Goal: Information Seeking & Learning: Learn about a topic

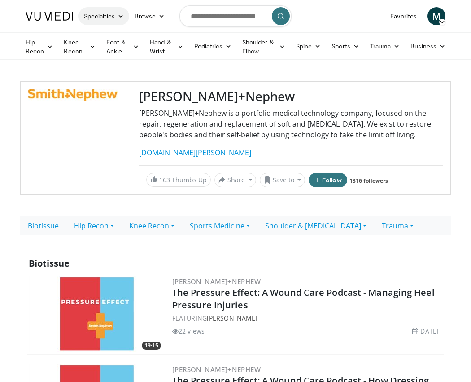
click at [94, 17] on link "Specialties" at bounding box center [104, 16] width 51 height 18
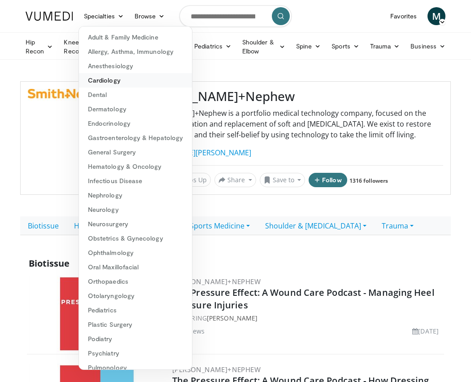
click at [97, 79] on link "Cardiology" at bounding box center [135, 80] width 113 height 14
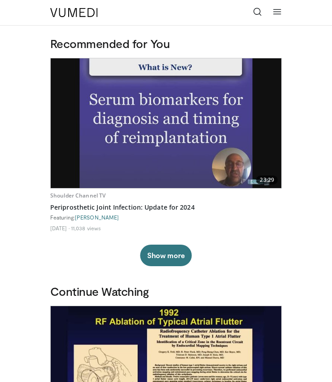
click at [279, 10] on icon at bounding box center [277, 11] width 9 height 9
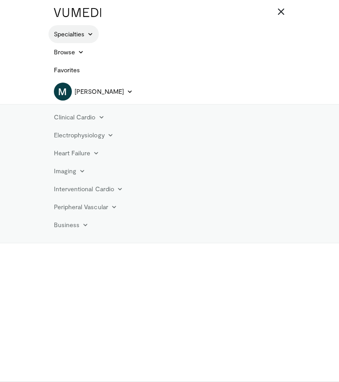
click at [89, 35] on icon at bounding box center [90, 34] width 6 height 6
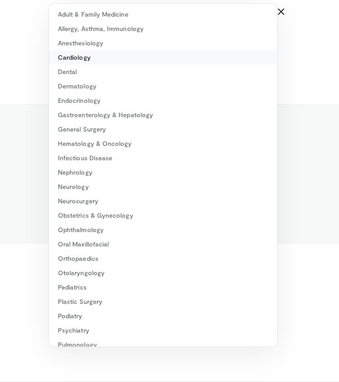
click at [80, 59] on link "Cardiology" at bounding box center [163, 57] width 228 height 14
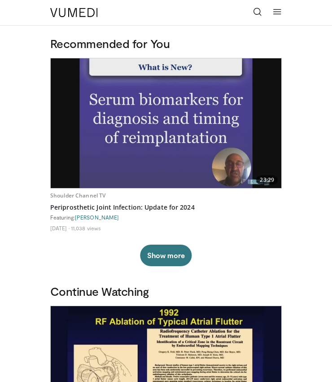
click at [277, 10] on icon at bounding box center [277, 11] width 9 height 9
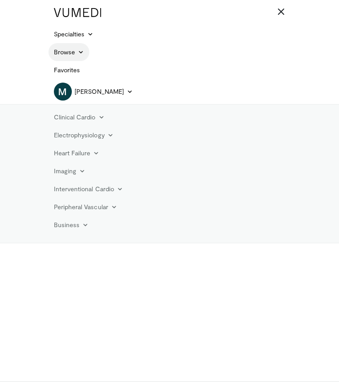
click at [78, 50] on icon at bounding box center [81, 52] width 6 height 6
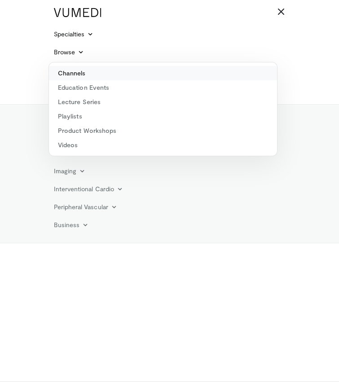
click at [77, 72] on link "Channels" at bounding box center [163, 73] width 228 height 14
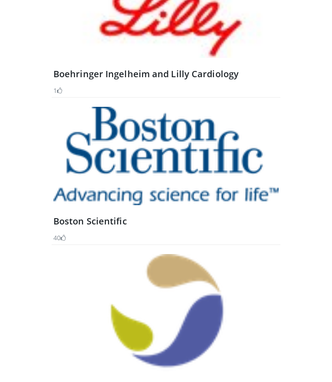
scroll to position [686, 0]
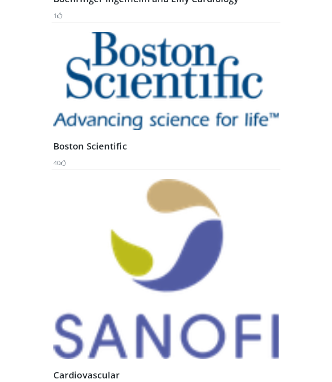
click at [126, 105] on img at bounding box center [165, 81] width 225 height 98
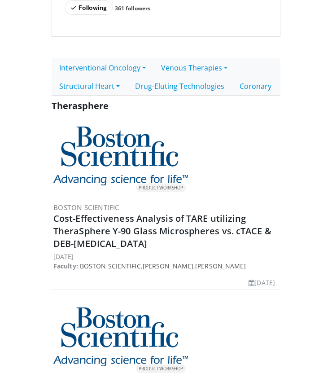
scroll to position [182, 0]
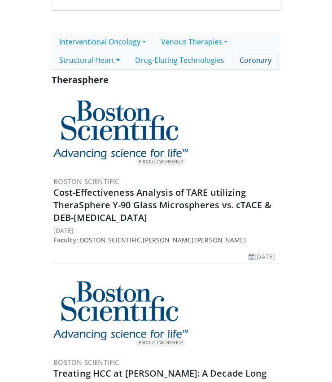
click at [252, 61] on link "Coronary" at bounding box center [255, 60] width 47 height 19
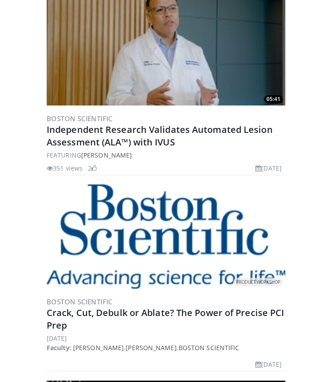
scroll to position [850, 0]
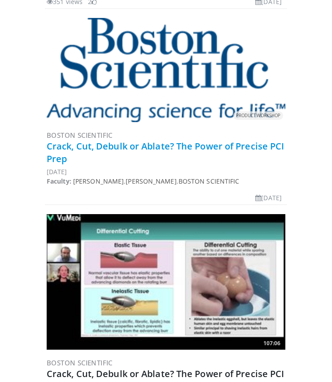
click at [126, 146] on link "Crack, Cut, Debulk or Ablate? The Power of Precise PCI Prep" at bounding box center [165, 152] width 237 height 25
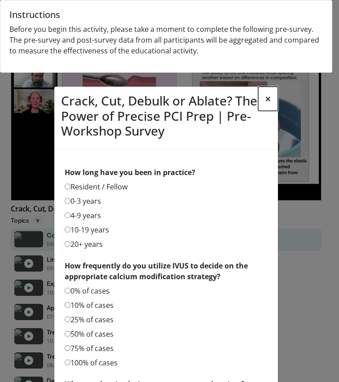
click at [265, 98] on button "×" at bounding box center [268, 99] width 20 height 24
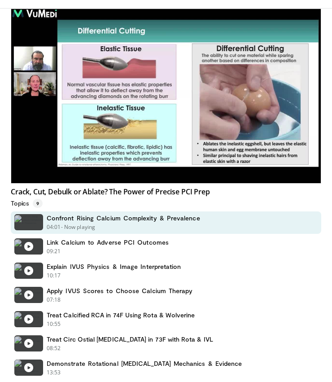
scroll to position [49, 0]
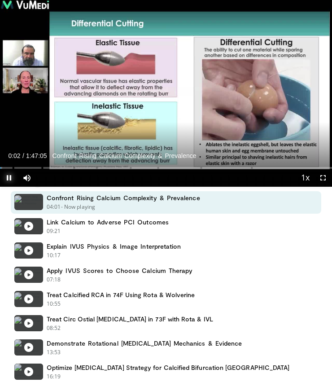
click at [8, 174] on span "Video Player" at bounding box center [9, 178] width 18 height 18
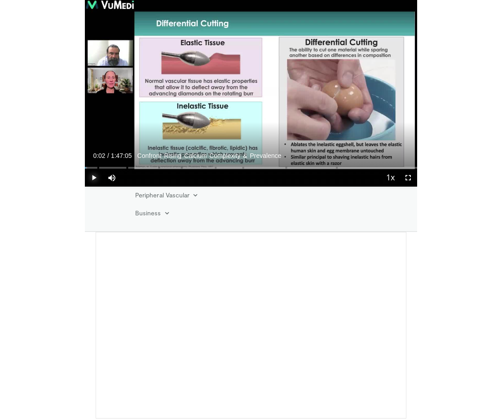
scroll to position [66, 0]
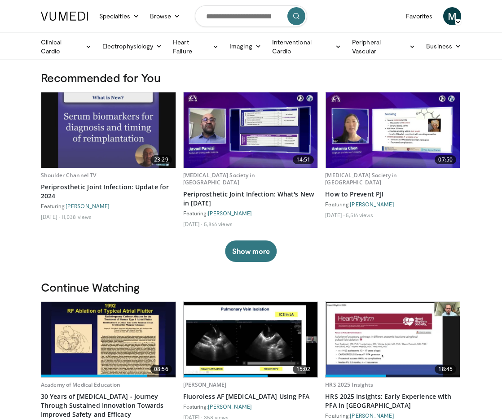
click at [156, 237] on div "23:29 Shoulder Channel TV Periprosthetic Joint Infection: Update for 2024 Featu…" at bounding box center [251, 177] width 420 height 170
click at [123, 48] on link "Electrophysiology" at bounding box center [132, 46] width 70 height 18
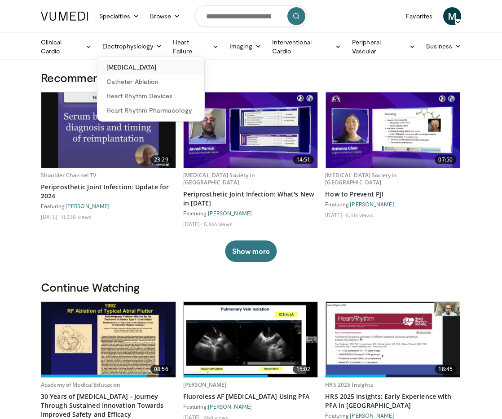
click at [125, 63] on link "[MEDICAL_DATA]" at bounding box center [150, 67] width 107 height 14
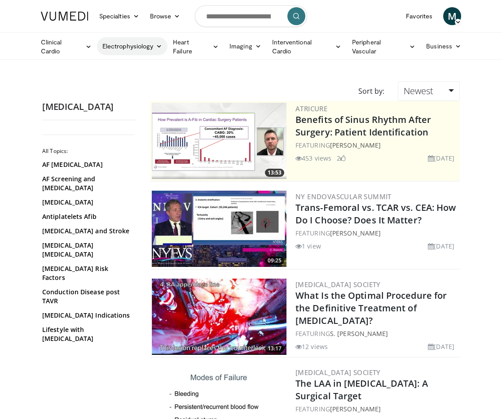
click at [143, 46] on link "Electrophysiology" at bounding box center [132, 46] width 70 height 18
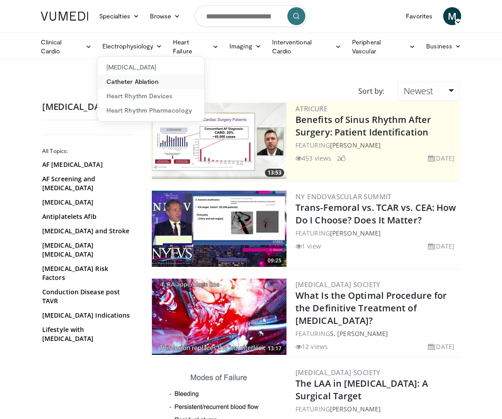
click at [133, 81] on link "Catheter Ablation" at bounding box center [150, 81] width 107 height 14
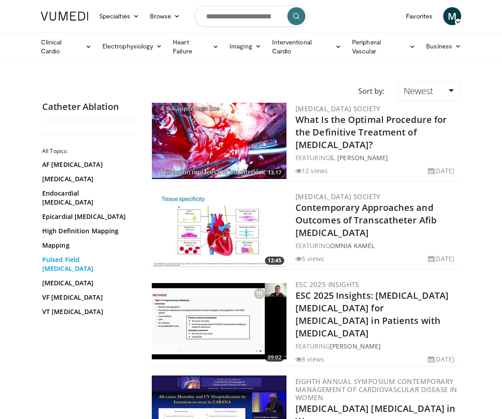
click at [65, 255] on link "Pulsed Field [MEDICAL_DATA]" at bounding box center [87, 264] width 90 height 18
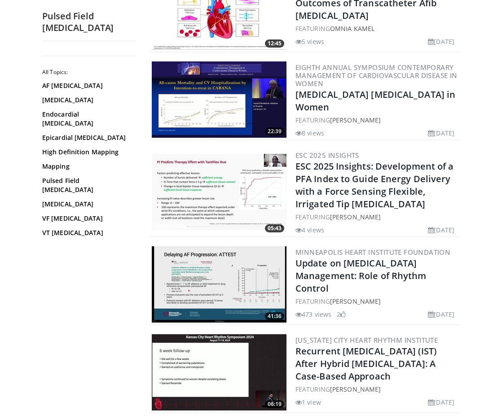
scroll to position [53, 0]
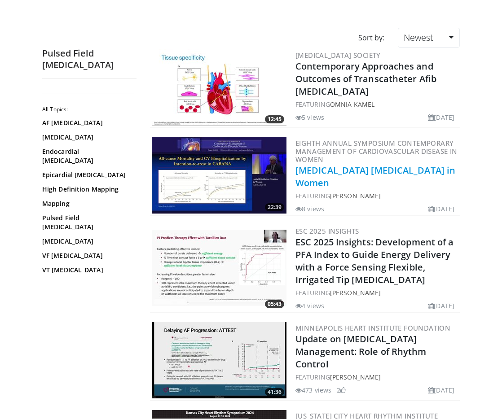
click at [339, 169] on link "[MEDICAL_DATA] [MEDICAL_DATA] in Women" at bounding box center [375, 176] width 160 height 25
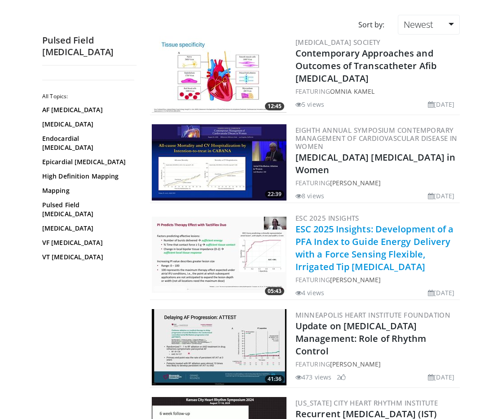
scroll to position [88, 0]
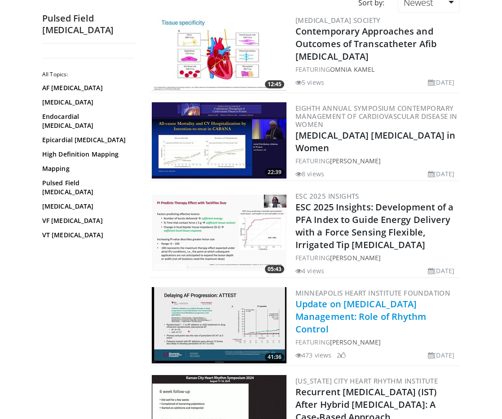
click at [315, 301] on link "Update on [MEDICAL_DATA] Management: Role of Rhythm Control" at bounding box center [360, 316] width 131 height 37
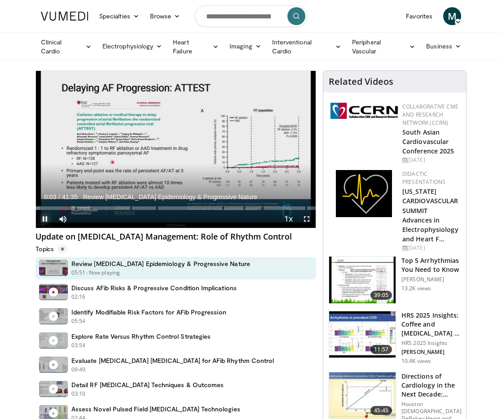
click at [41, 217] on span "Video Player" at bounding box center [45, 219] width 18 height 18
